Goal: Navigation & Orientation: Find specific page/section

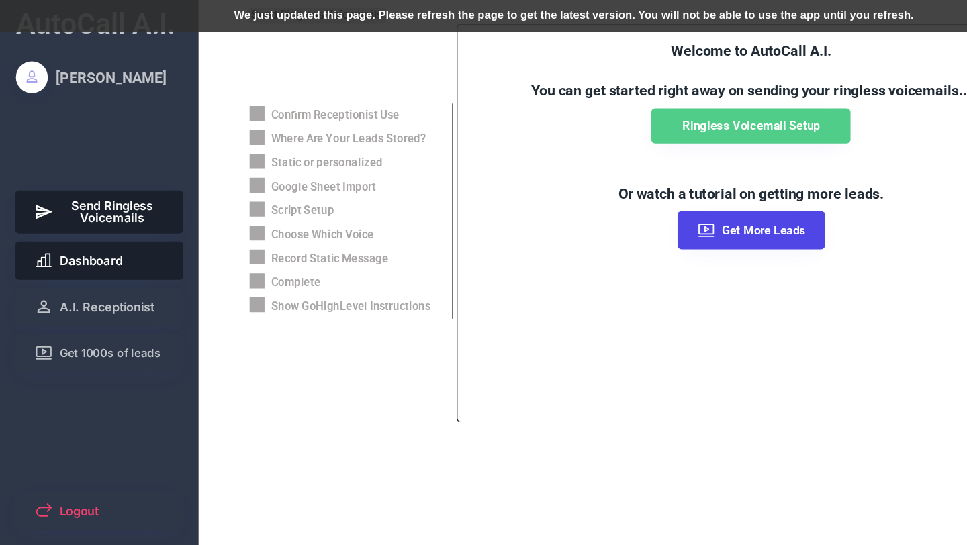
scroll to position [224, 0]
click at [79, 224] on span "Dashboard" at bounding box center [76, 220] width 53 height 10
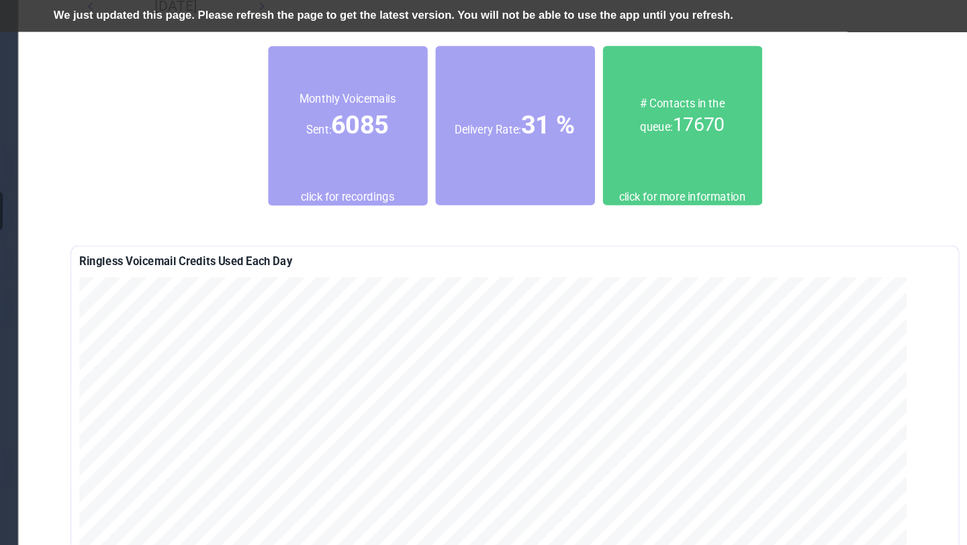
scroll to position [0, 0]
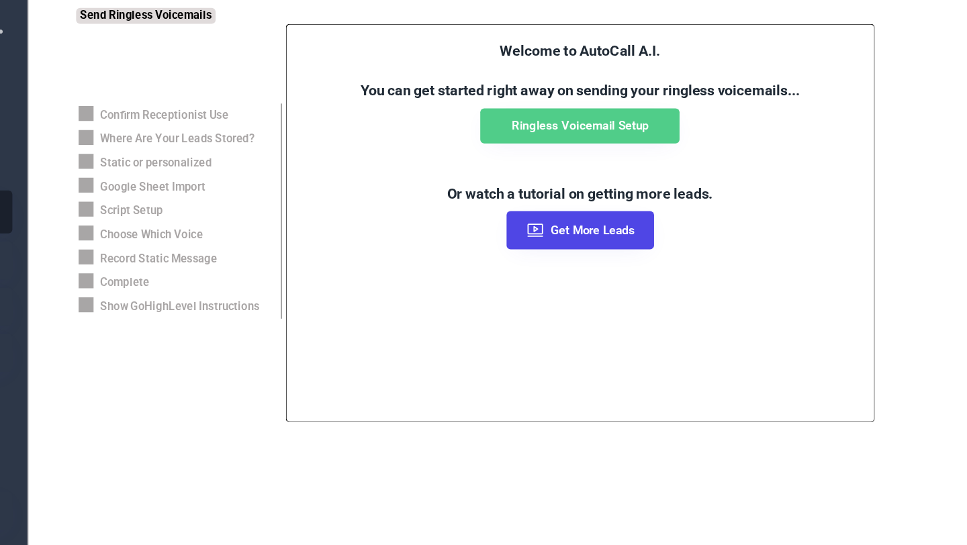
scroll to position [224, 0]
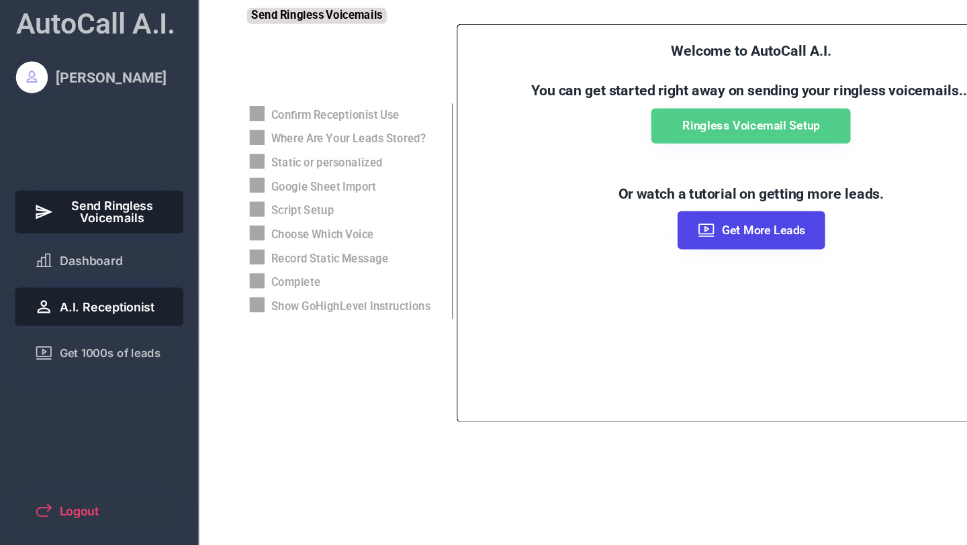
click at [77, 260] on span "A.I. Receptionist" at bounding box center [90, 259] width 80 height 10
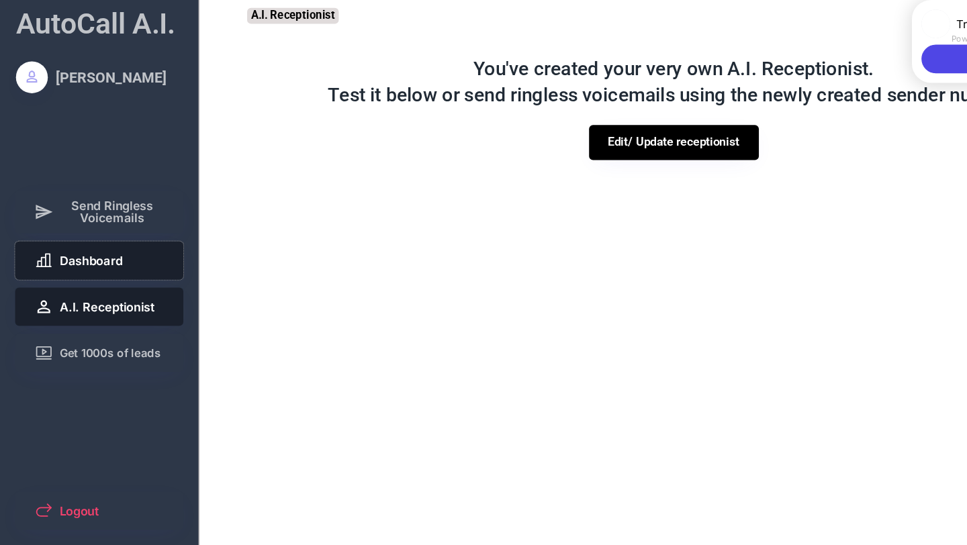
click at [83, 221] on span "Dashboard" at bounding box center [76, 220] width 53 height 10
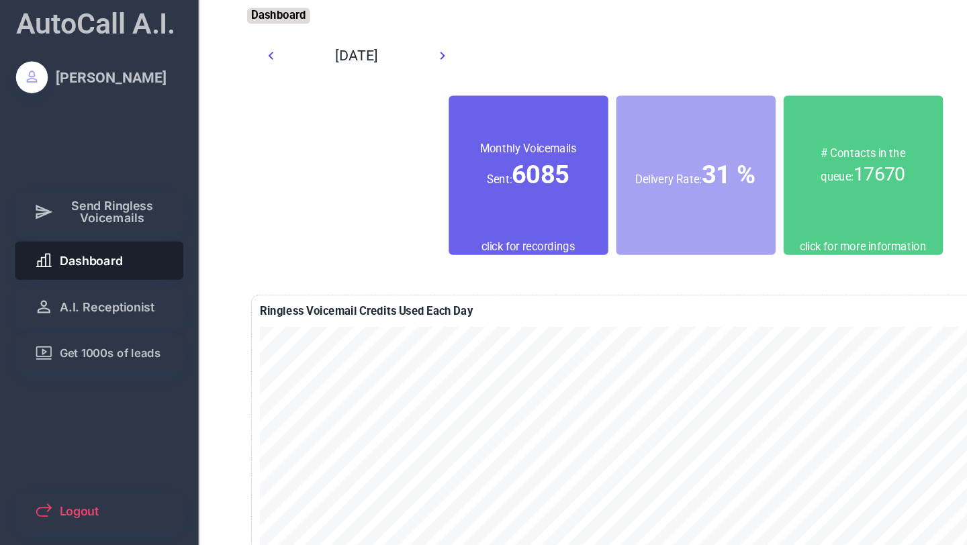
click at [464, 178] on div "Monthly Voicemails Sent: 6085" at bounding box center [445, 141] width 134 height 121
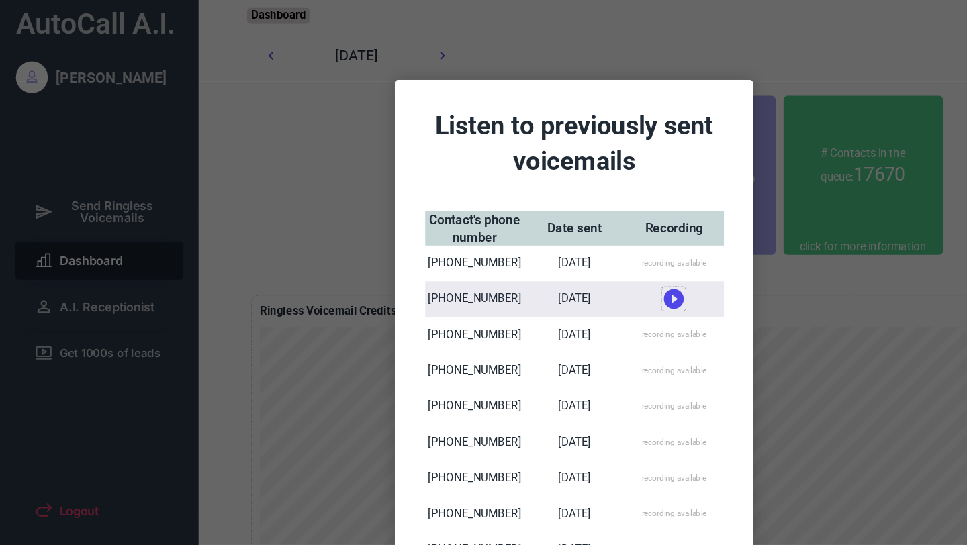
click at [568, 252] on icon at bounding box center [568, 252] width 20 height 20
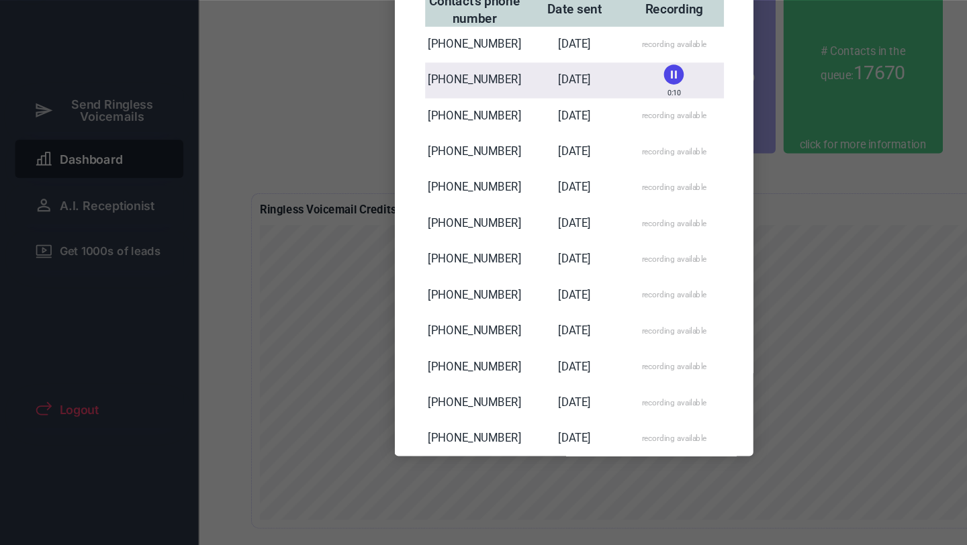
scroll to position [58, 0]
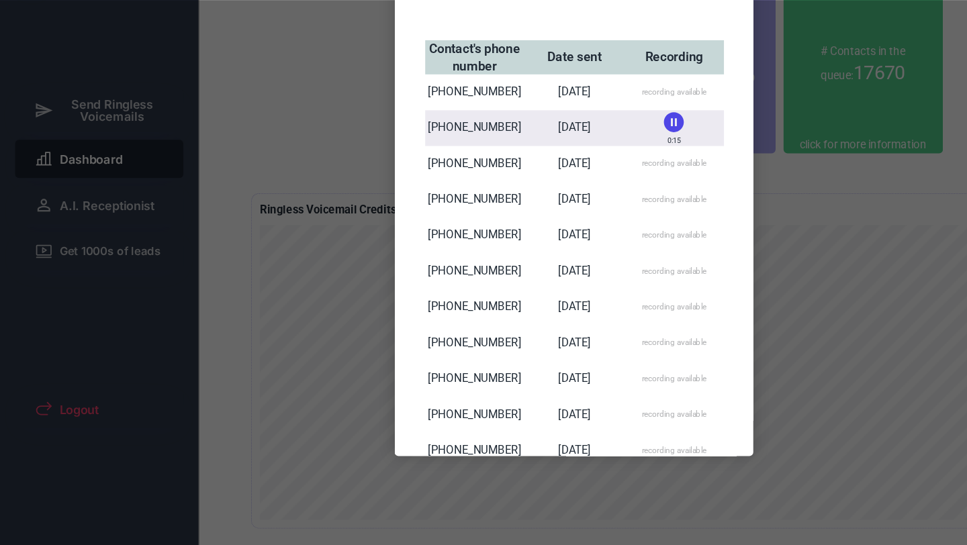
click at [568, 192] on use at bounding box center [568, 188] width 17 height 17
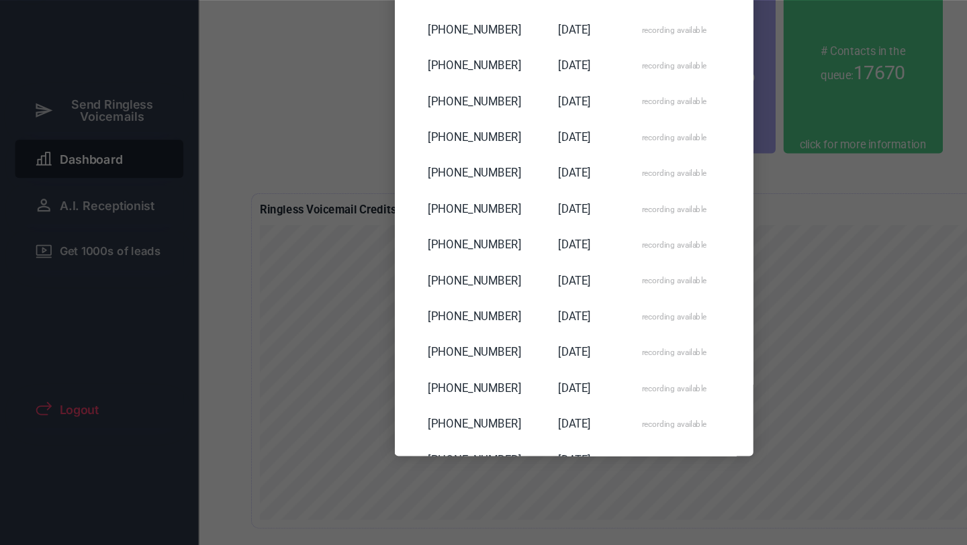
scroll to position [20267, 0]
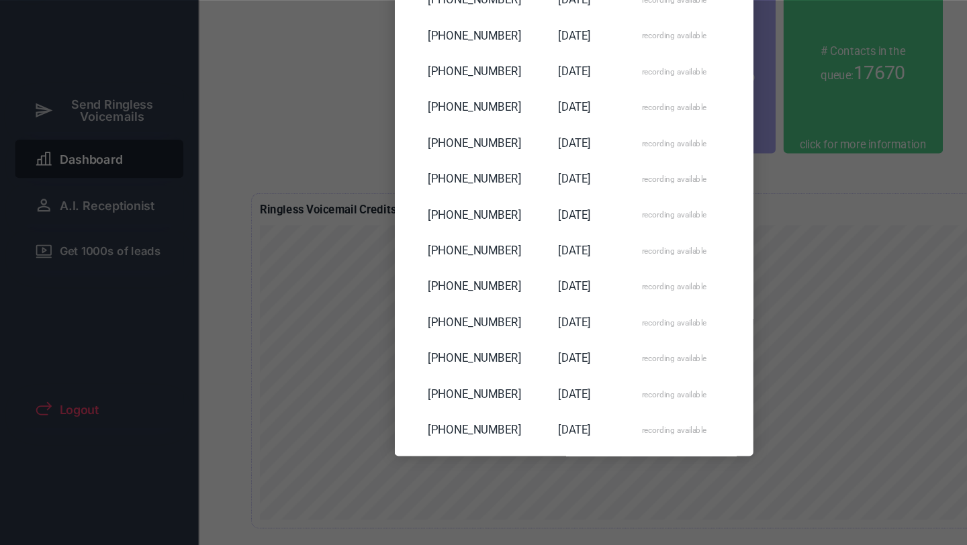
click at [775, 235] on div at bounding box center [483, 272] width 967 height 545
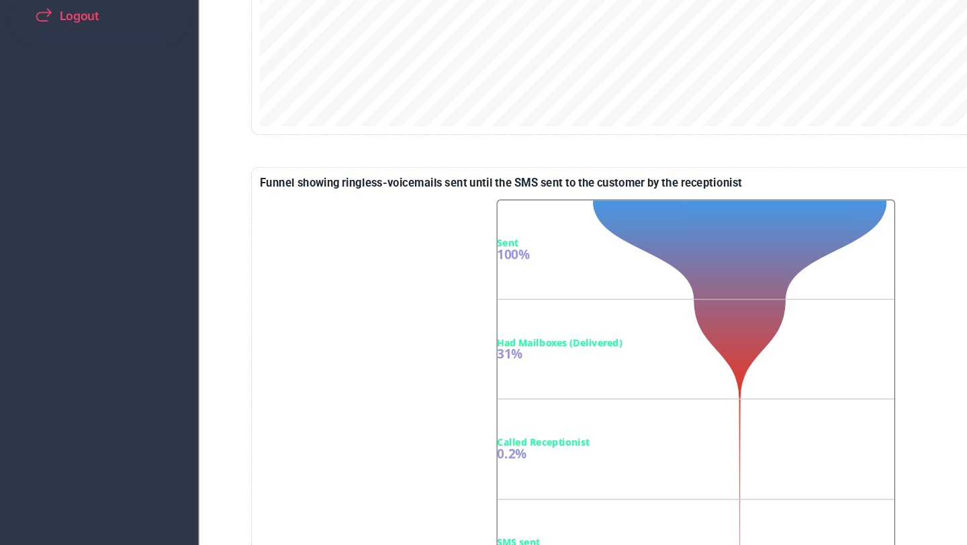
scroll to position [397, 0]
